Goal: Communication & Community: Answer question/provide support

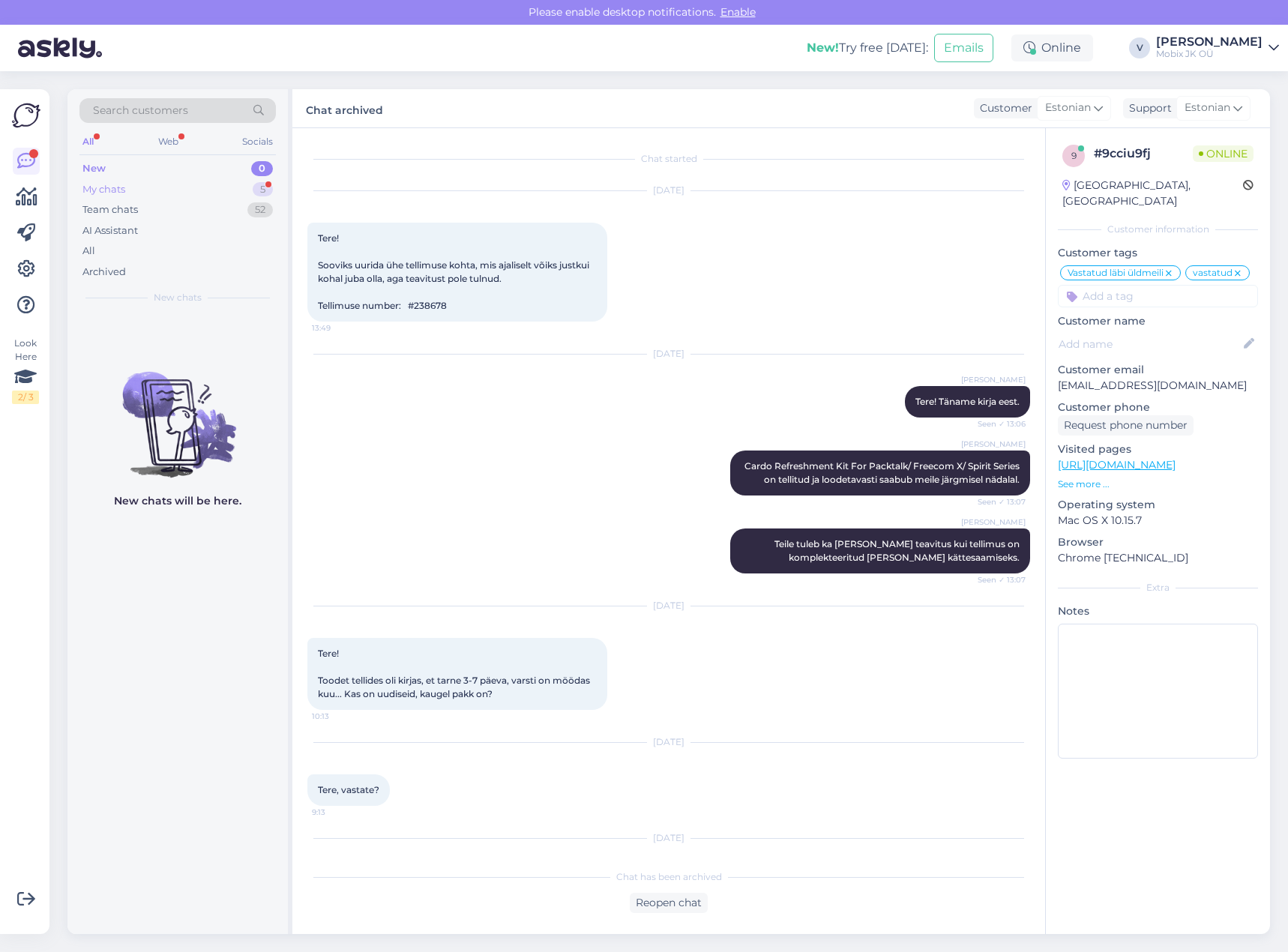
scroll to position [213, 0]
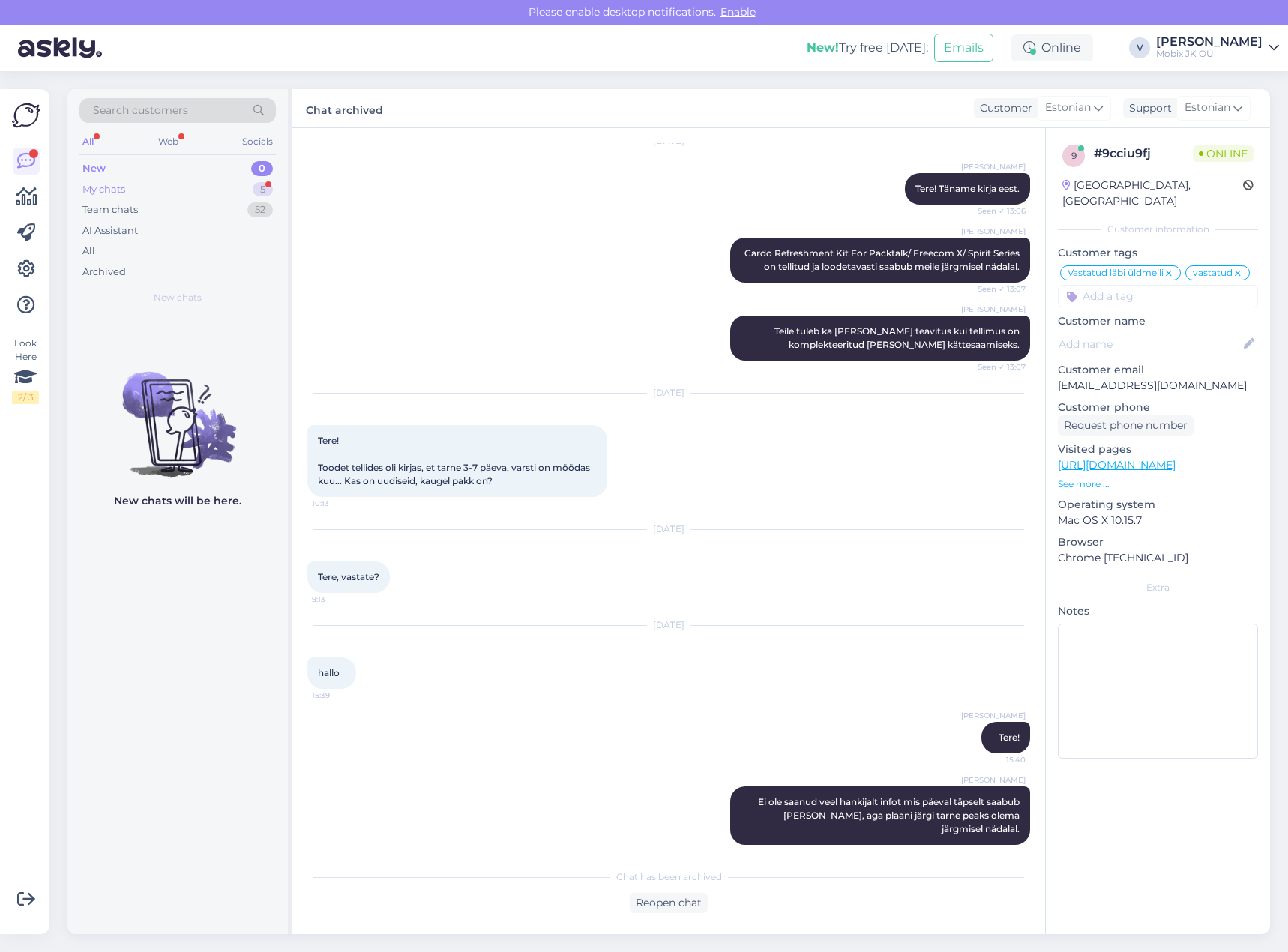
click at [230, 182] on div "My chats 5" at bounding box center [178, 190] width 197 height 21
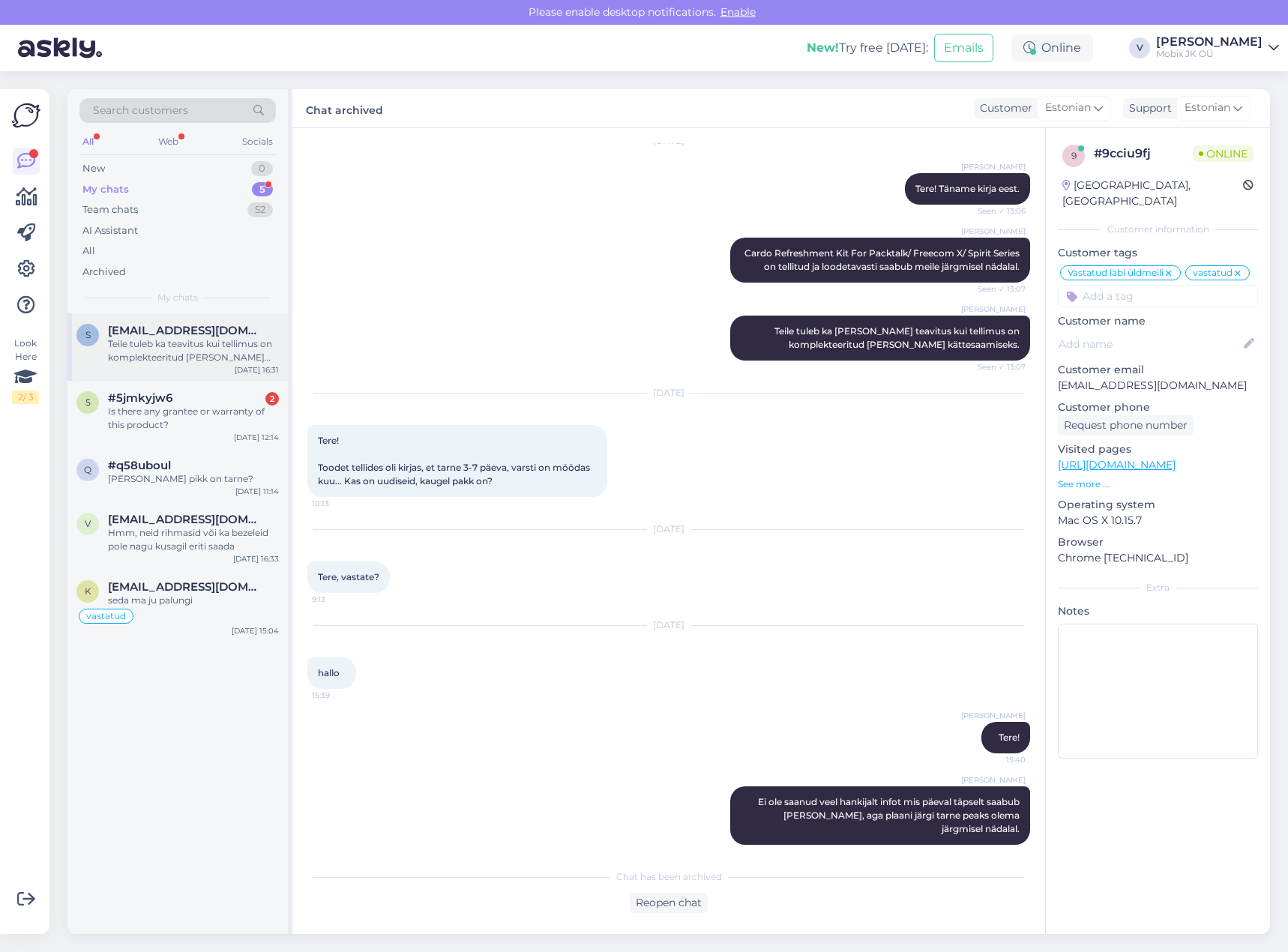
click at [275, 337] on div "[EMAIL_ADDRESS][DOMAIN_NAME]" at bounding box center [193, 331] width 171 height 14
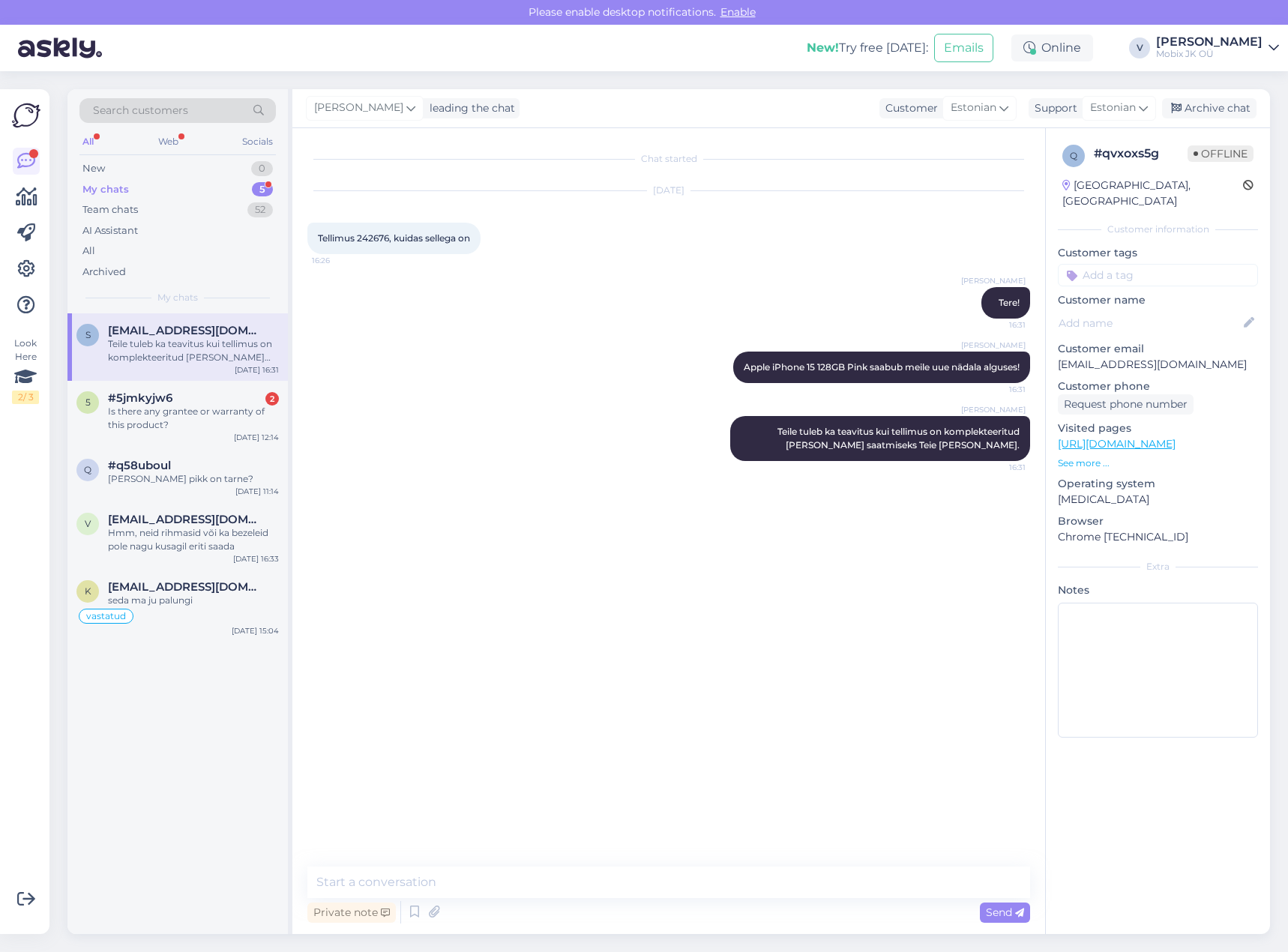
scroll to position [0, 0]
click at [254, 167] on div "0" at bounding box center [261, 169] width 22 height 15
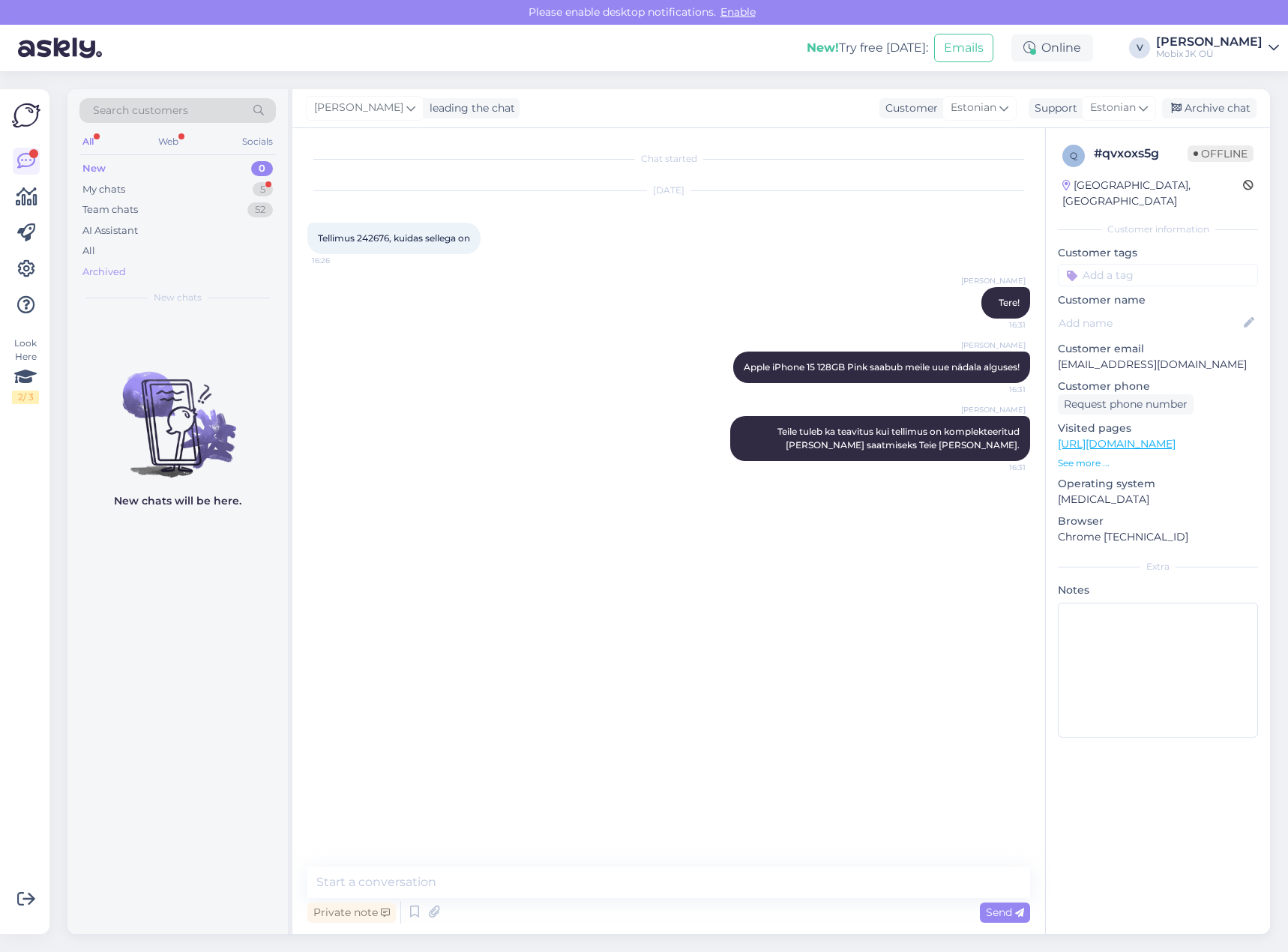
click at [185, 267] on div "Archived" at bounding box center [178, 272] width 197 height 21
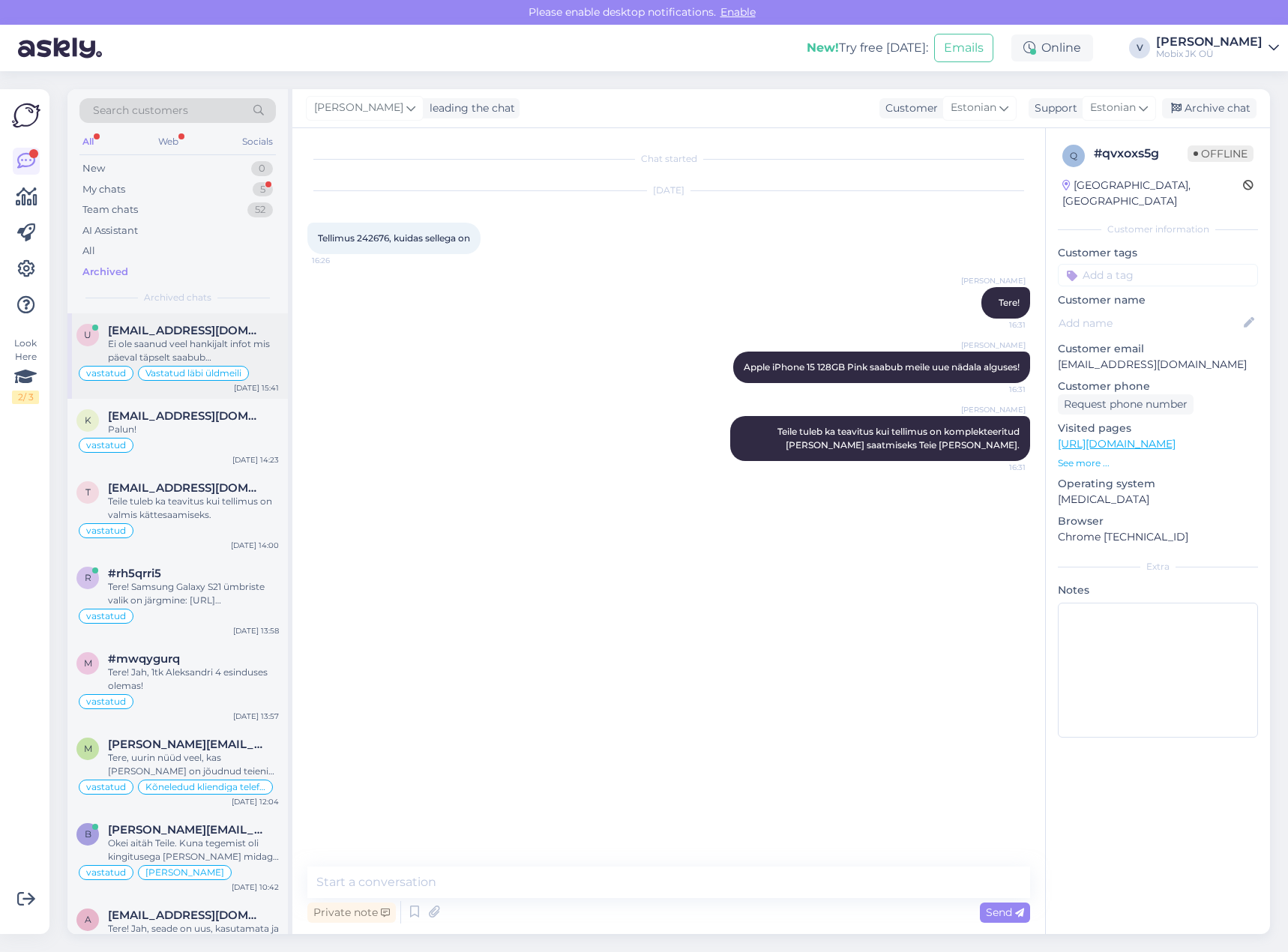
click at [201, 342] on div "Ei ole saanud veel hankijalt infot mis päeval täpselt saabub [PERSON_NAME], aga…" at bounding box center [193, 351] width 171 height 27
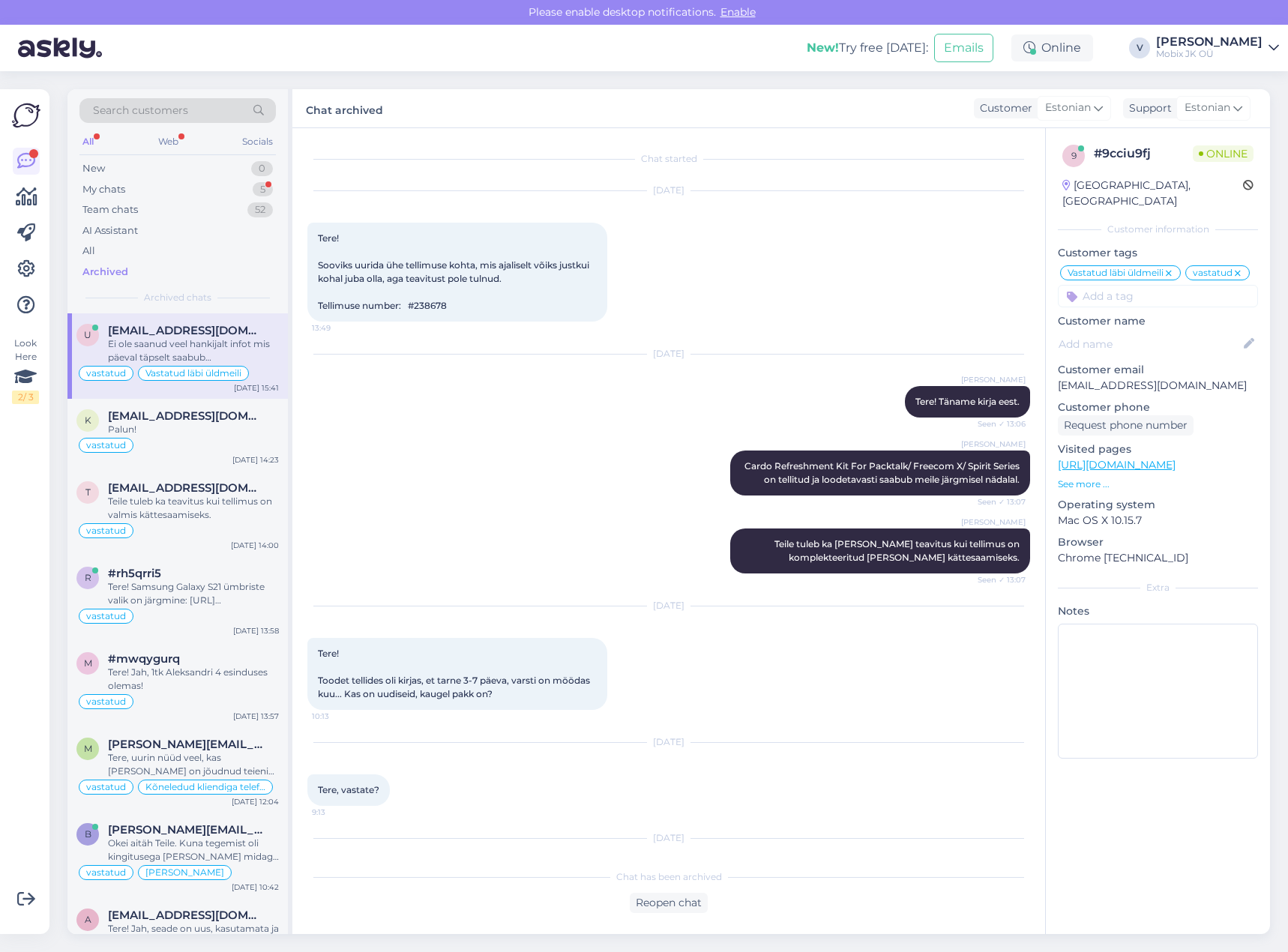
scroll to position [213, 0]
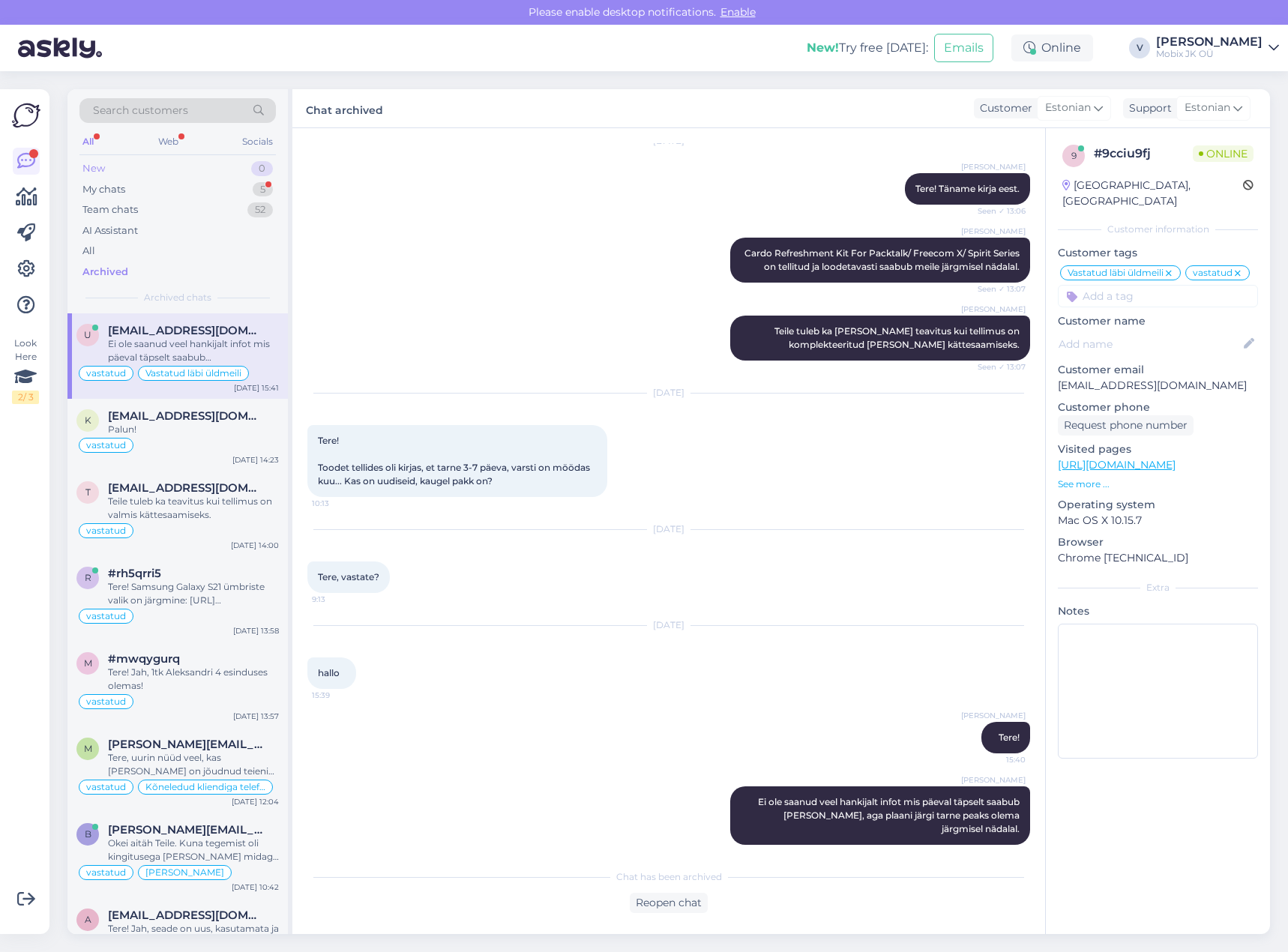
click at [221, 174] on div "New 0" at bounding box center [178, 169] width 197 height 21
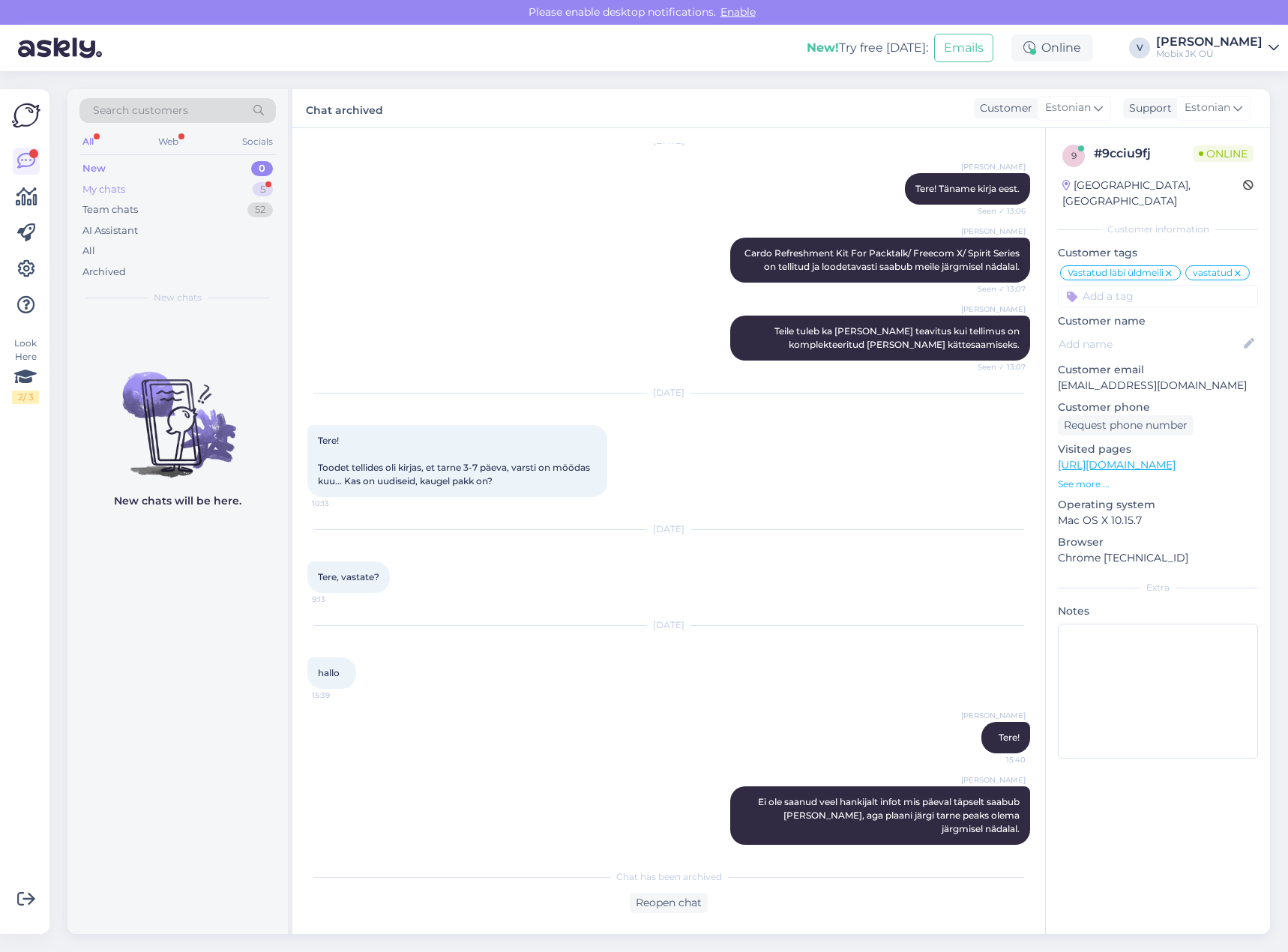
click at [248, 184] on div "My chats 5" at bounding box center [178, 190] width 197 height 21
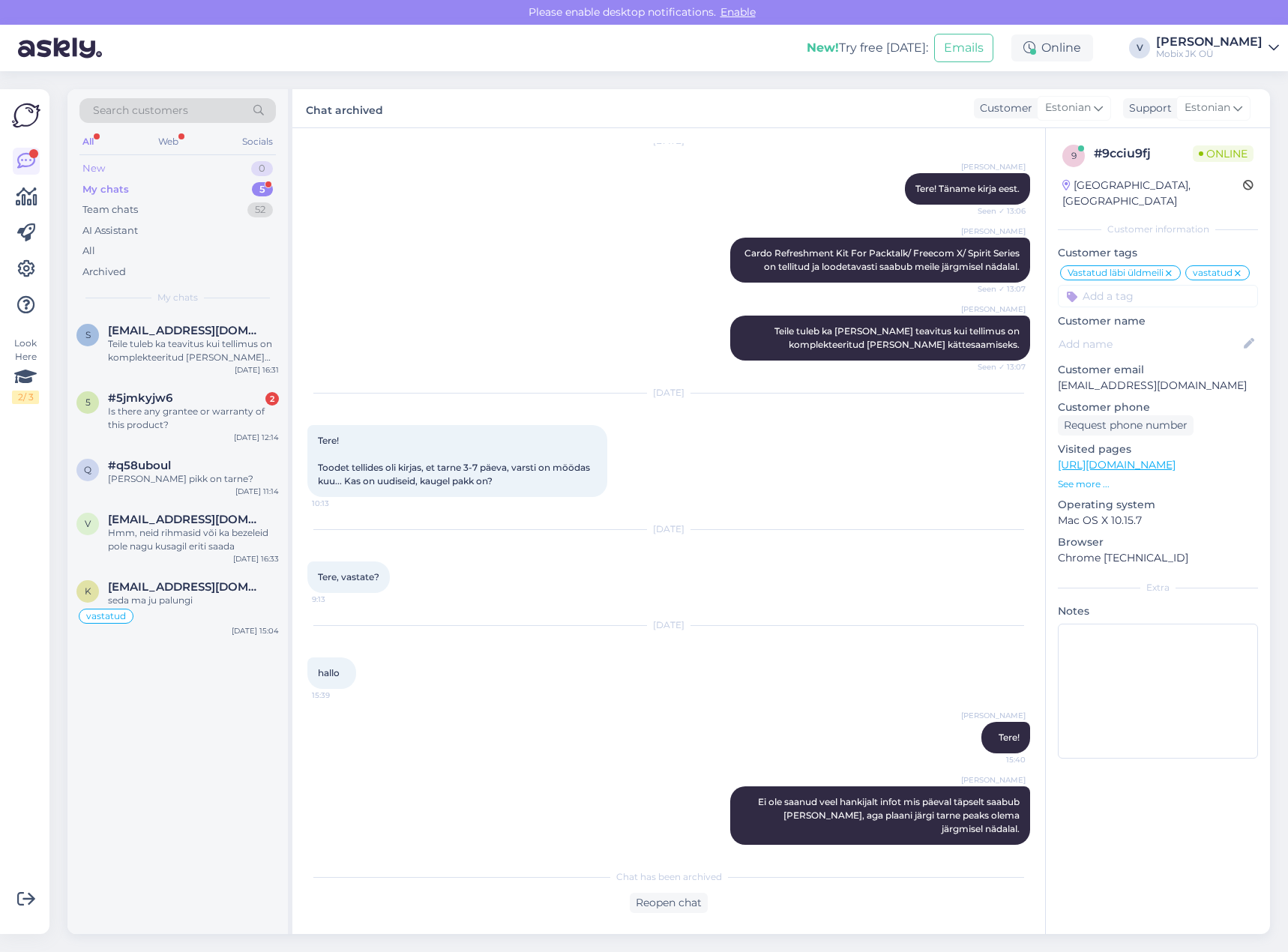
click at [238, 171] on div "New 0" at bounding box center [178, 169] width 197 height 21
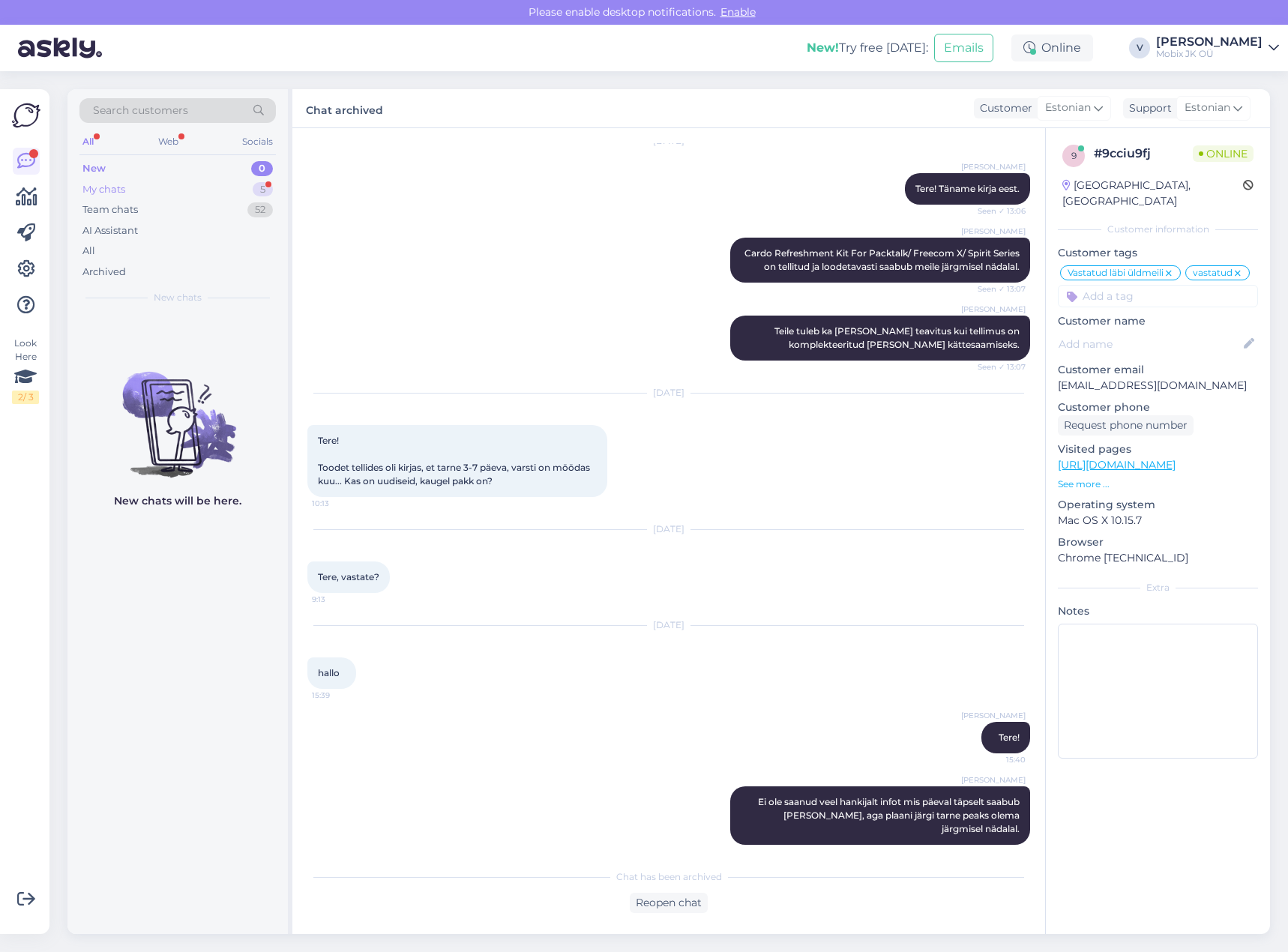
click at [233, 183] on div "My chats 5" at bounding box center [178, 190] width 197 height 21
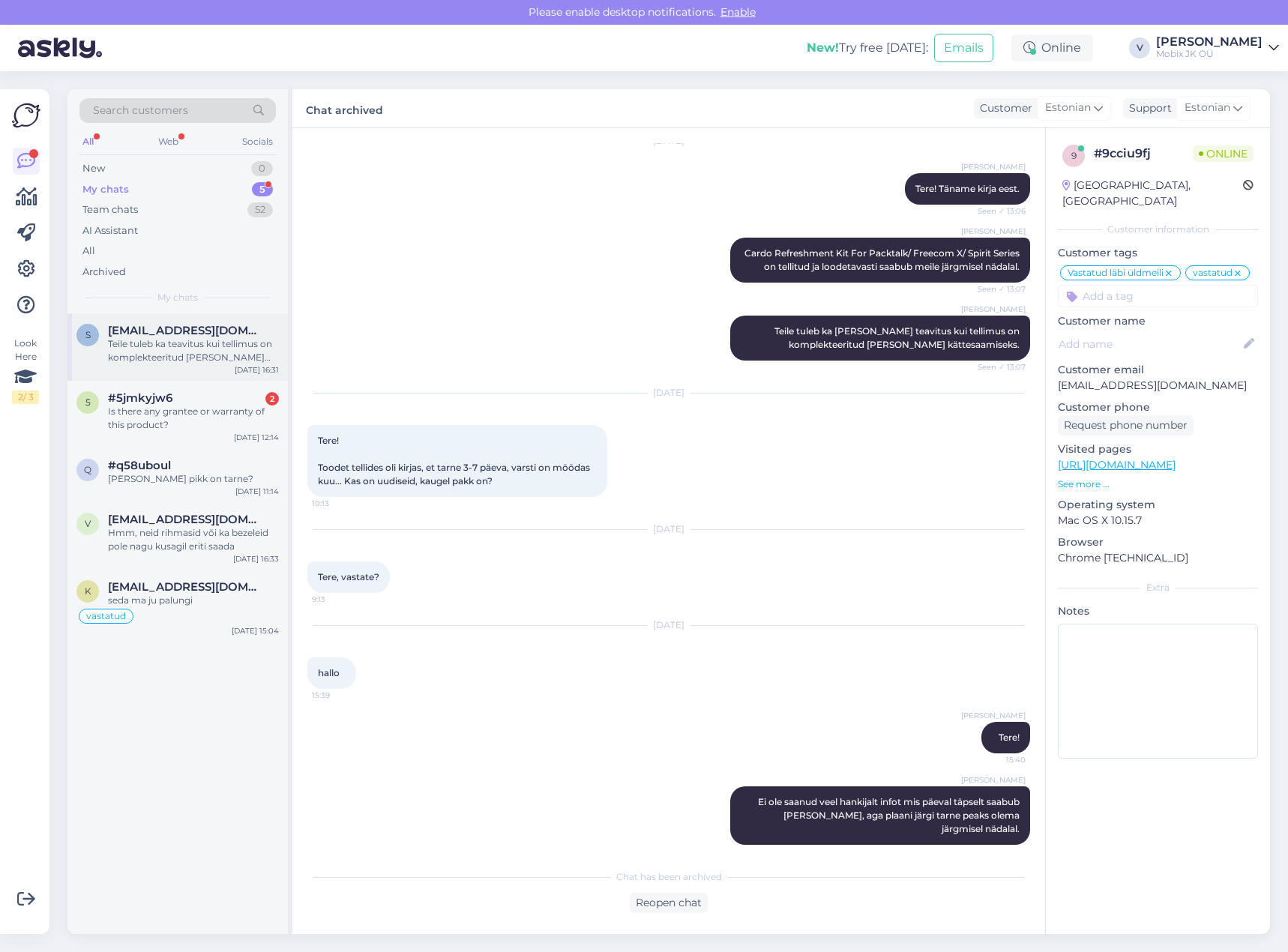
click at [217, 355] on div "Teile tuleb ka teavitus kui tellimus on komplekteeritud [PERSON_NAME] saatmisek…" at bounding box center [193, 351] width 171 height 27
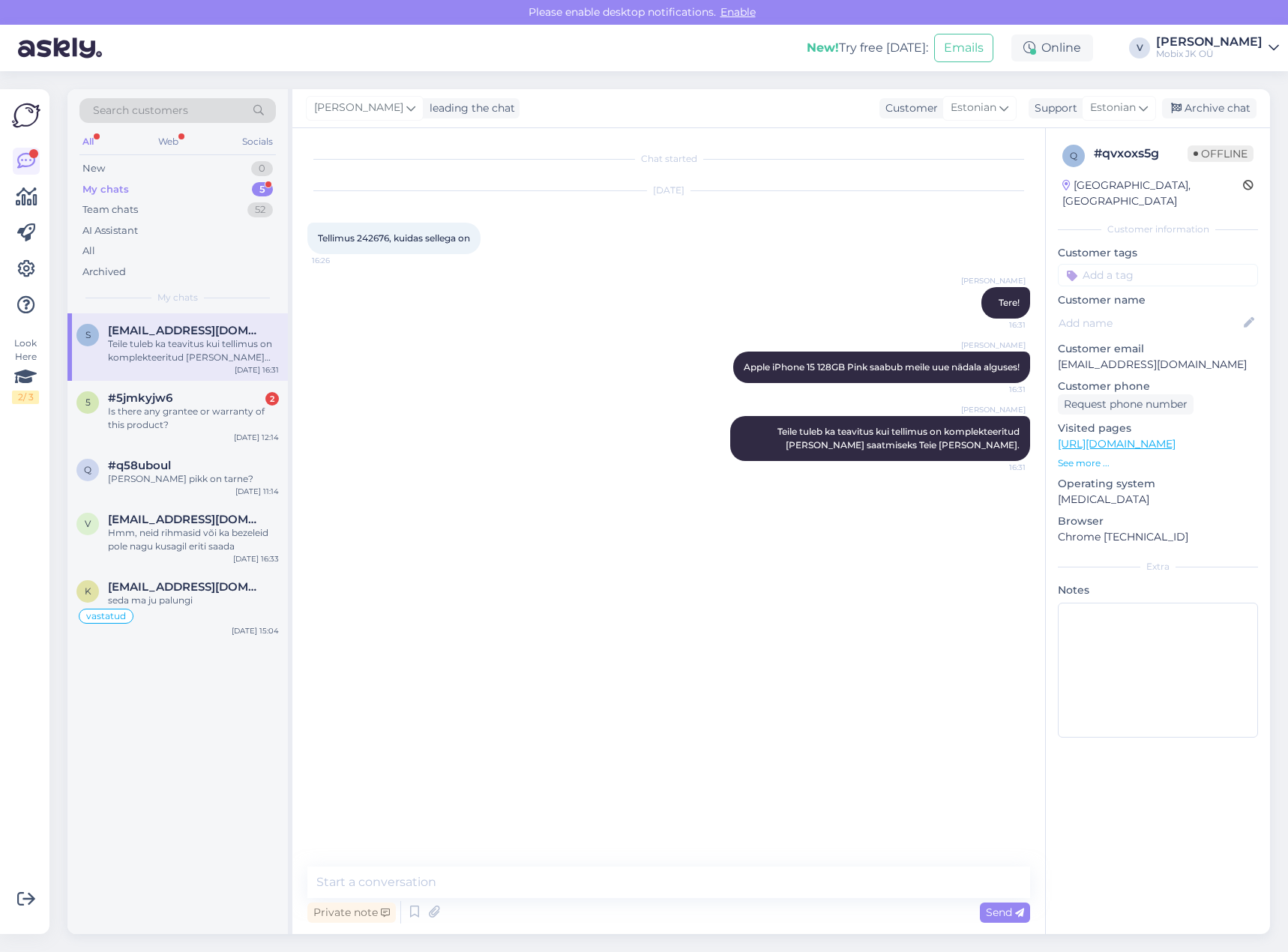
click at [1160, 264] on input at bounding box center [1159, 275] width 201 height 22
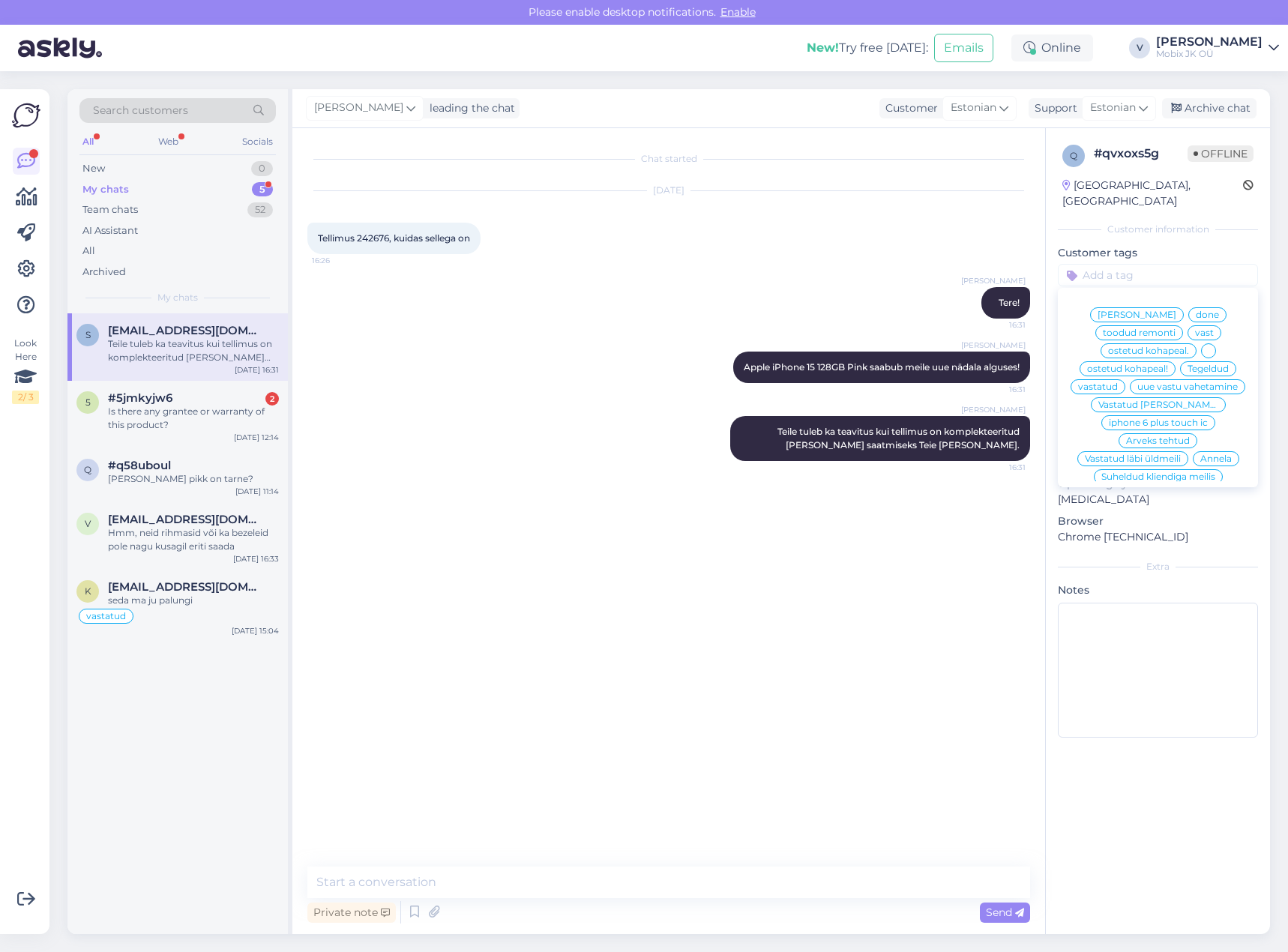
click at [1118, 382] on span "vastatud" at bounding box center [1098, 386] width 40 height 9
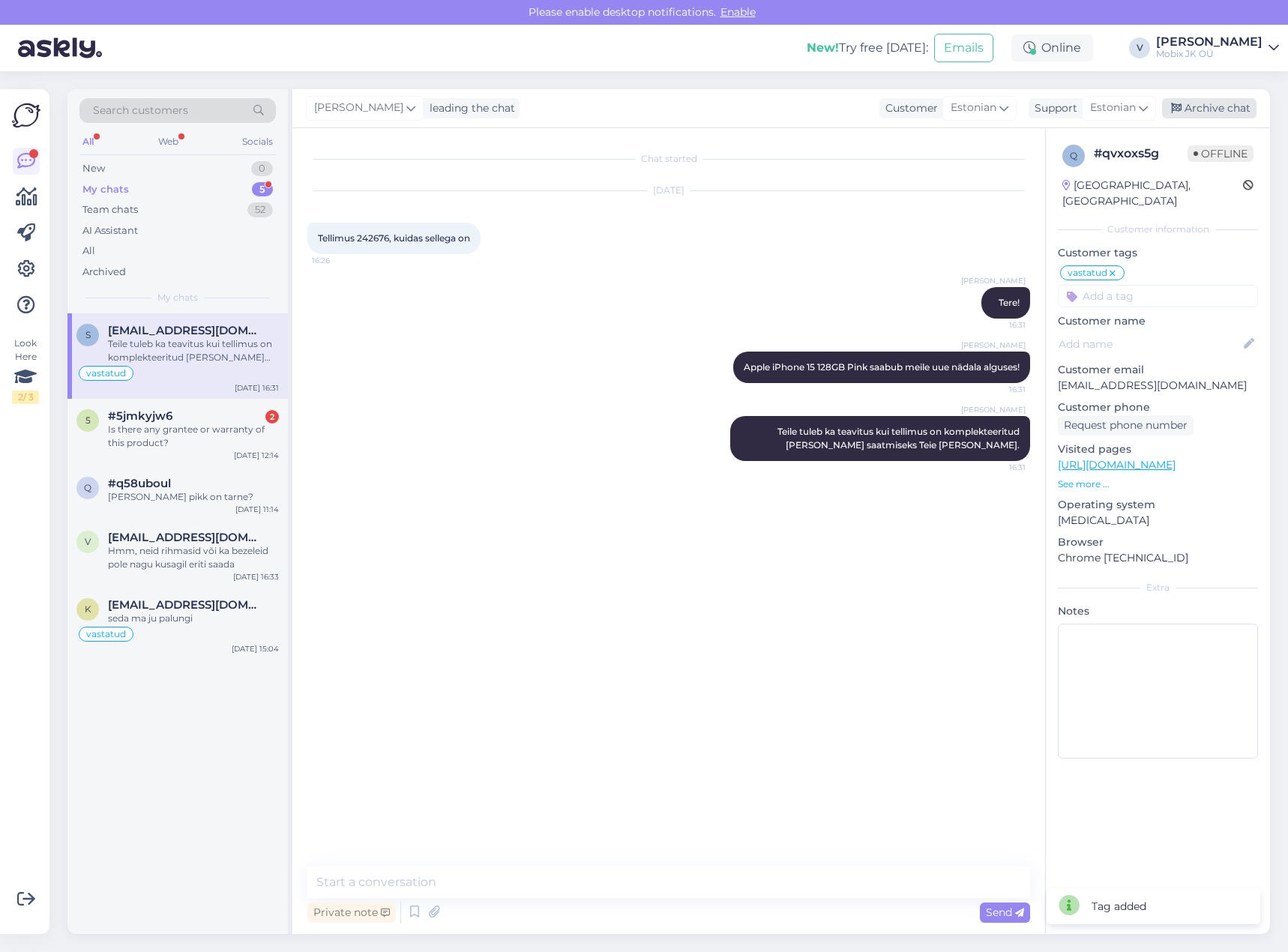
click at [1207, 106] on div "Archive chat" at bounding box center [1210, 108] width 95 height 20
